Goal: Transaction & Acquisition: Purchase product/service

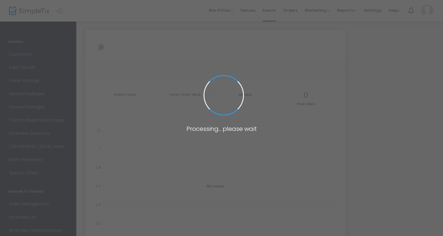
type input "[URL][DOMAIN_NAME]"
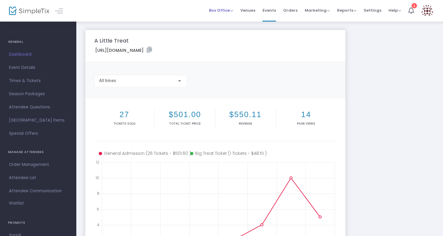
click at [222, 13] on span "Box Office" at bounding box center [221, 10] width 24 height 6
click at [224, 18] on li "Sell Tickets" at bounding box center [230, 20] width 43 height 12
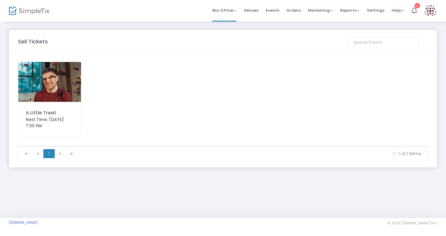
click at [43, 86] on img at bounding box center [49, 82] width 63 height 40
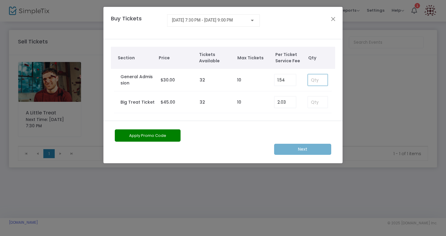
click at [313, 81] on input at bounding box center [318, 79] width 20 height 11
type input "1"
click at [156, 139] on button "Apply Promo Code" at bounding box center [148, 135] width 66 height 12
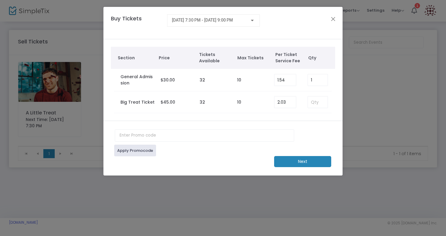
click at [219, 22] on span "[DATE] 7:30 PM - [DATE] 9:00 PM" at bounding box center [202, 20] width 61 height 5
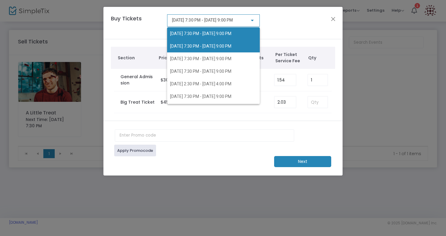
click at [209, 46] on span "[DATE] 7:30 PM - [DATE] 9:00 PM" at bounding box center [200, 46] width 61 height 5
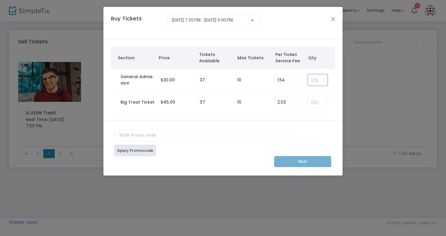
click at [316, 81] on input at bounding box center [318, 79] width 20 height 11
type input "1"
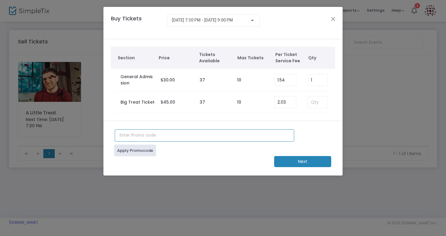
click at [143, 135] on input "text" at bounding box center [205, 135] width 180 height 12
type input "JUNTO100"
click at [144, 153] on link "Apply Promocode" at bounding box center [135, 151] width 42 height 12
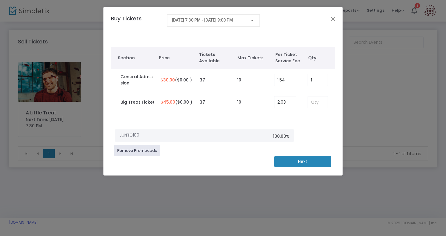
click at [316, 162] on m-button "Next" at bounding box center [302, 161] width 57 height 11
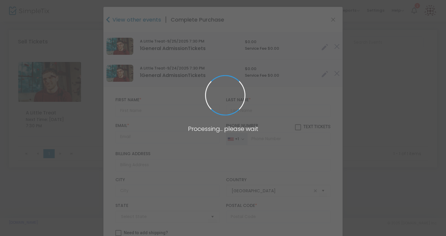
type input "[US_STATE]"
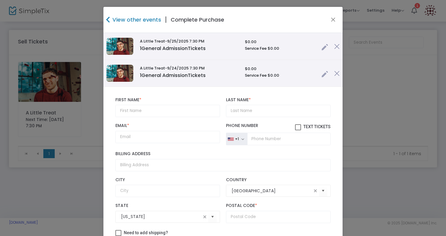
click at [335, 73] on img at bounding box center [337, 73] width 5 height 5
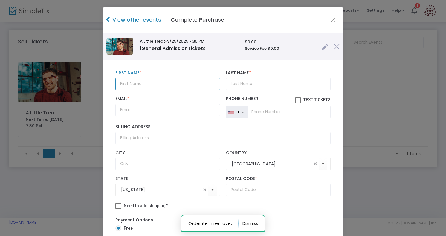
click at [192, 85] on input "text" at bounding box center [167, 84] width 105 height 12
type input "Shay"
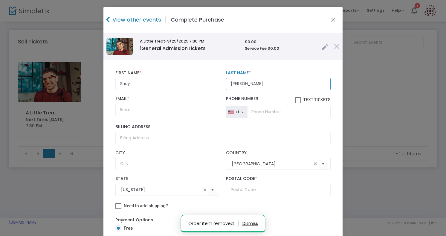
type input "[PERSON_NAME]"
click at [140, 113] on input "Email *" at bounding box center [167, 110] width 105 height 12
paste input "[EMAIL_ADDRESS][DOMAIN_NAME]"
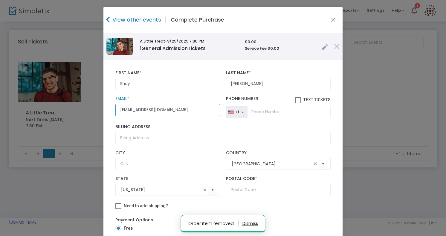
scroll to position [3, 0]
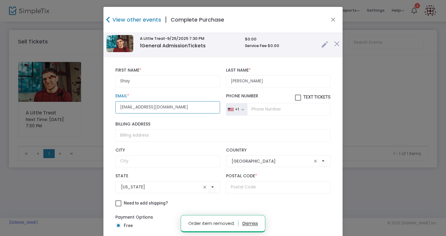
type input "[EMAIL_ADDRESS][DOMAIN_NAME]"
click at [245, 185] on input "text" at bounding box center [278, 187] width 105 height 12
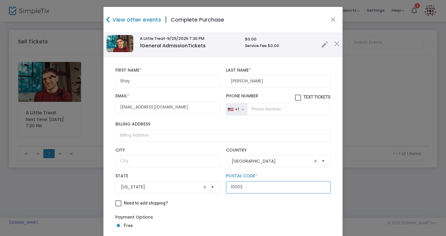
scroll to position [47, 0]
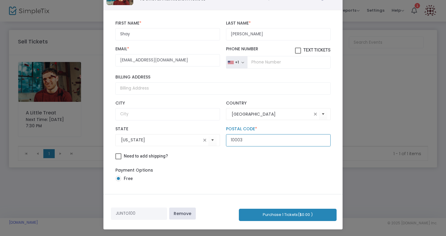
type input "10003"
click at [277, 213] on button "Purchase 1 Tickets ($0.00 )" at bounding box center [288, 215] width 98 height 12
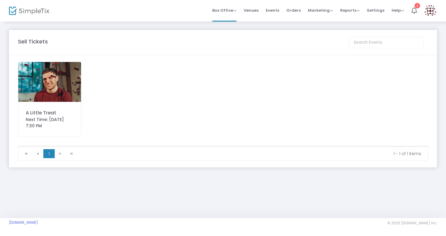
click at [62, 108] on div "A Little Treat Next Time: [DATE] 7:30 PM" at bounding box center [49, 99] width 63 height 75
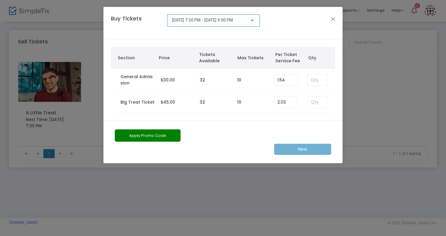
click at [217, 29] on div "[DATE] 7:30 PM - [DATE] 9:00 PM" at bounding box center [213, 22] width 93 height 17
click at [217, 23] on div "[DATE] 7:30 PM - [DATE] 9:00 PM" at bounding box center [213, 18] width 83 height 11
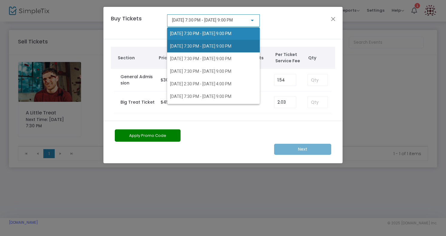
click at [216, 44] on span "[DATE] 7:30 PM - [DATE] 9:00 PM" at bounding box center [200, 46] width 61 height 5
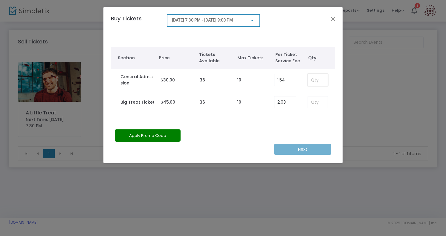
click at [319, 80] on input at bounding box center [318, 79] width 20 height 11
type input "2"
click at [158, 132] on button "Apply Promo Code" at bounding box center [148, 135] width 66 height 12
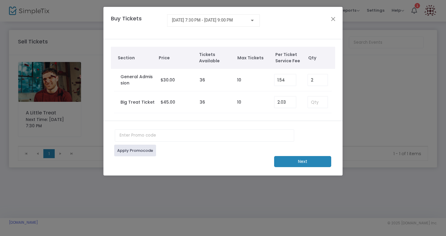
click at [174, 142] on div "Apply Promocode" at bounding box center [223, 149] width 223 height 14
click at [174, 137] on input "text" at bounding box center [205, 135] width 180 height 12
type input "JUNTO100"
click at [123, 151] on link "Apply Promocode" at bounding box center [135, 151] width 42 height 12
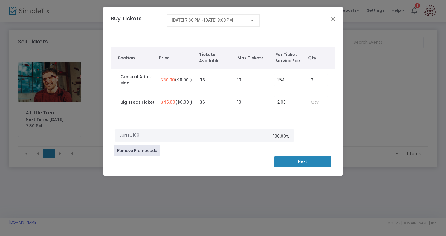
click at [293, 163] on m-button "Next" at bounding box center [302, 161] width 57 height 11
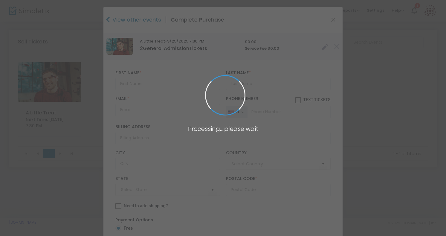
type input "[GEOGRAPHIC_DATA]"
type input "[US_STATE]"
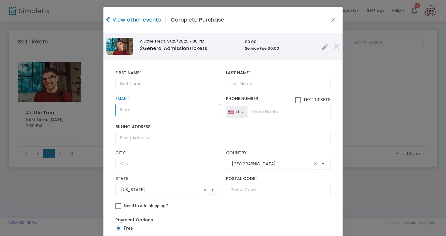
click at [151, 110] on input "Email *" at bounding box center [167, 110] width 105 height 12
paste input "[EMAIL_ADDRESS][DOMAIN_NAME]"
type input "[EMAIL_ADDRESS][DOMAIN_NAME]"
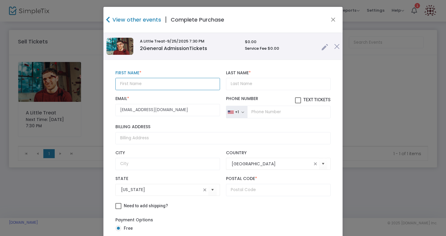
click at [181, 78] on input "text" at bounding box center [167, 84] width 105 height 12
paste input "[PERSON_NAME]"
type input "[PERSON_NAME]"
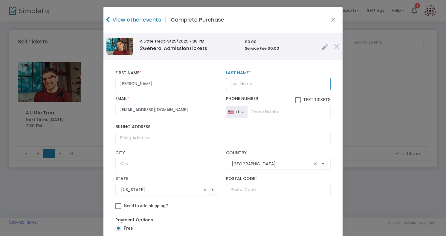
drag, startPoint x: 255, startPoint y: 84, endPoint x: 257, endPoint y: 87, distance: 3.2
click at [258, 88] on input "Last Name *" at bounding box center [278, 84] width 105 height 12
paste input "[PERSON_NAME]"
type input "[PERSON_NAME]"
click at [250, 197] on div "[US_STATE] State Postal Code * Postal Code is required." at bounding box center [223, 186] width 221 height 26
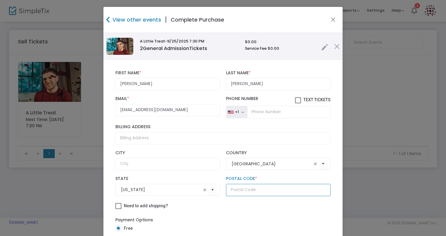
click at [250, 190] on input "text" at bounding box center [278, 190] width 105 height 12
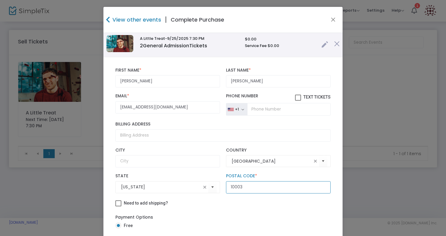
type input "10003"
click at [207, 210] on div "Need to add shipping?" at bounding box center [223, 203] width 221 height 15
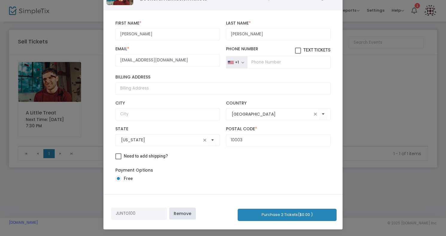
click at [294, 211] on button "Purchase 2 Tickets ($0.00 )" at bounding box center [287, 215] width 99 height 12
